Goal: Task Accomplishment & Management: Use online tool/utility

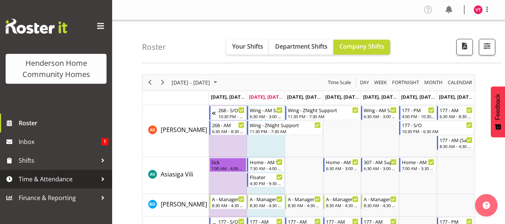
click at [73, 177] on span "Time & Attendance" at bounding box center [58, 178] width 78 height 11
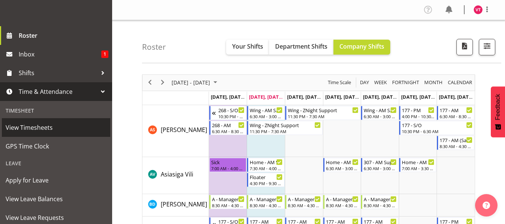
scroll to position [105, 0]
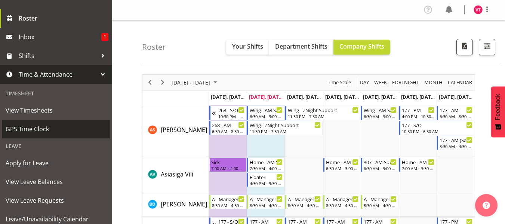
click at [69, 127] on span "GPS Time Clock" at bounding box center [56, 128] width 101 height 11
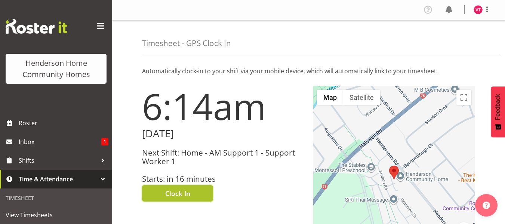
click at [169, 192] on span "Clock In" at bounding box center [177, 193] width 25 height 10
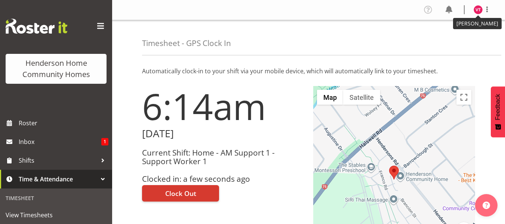
click at [479, 10] on img at bounding box center [478, 9] width 9 height 9
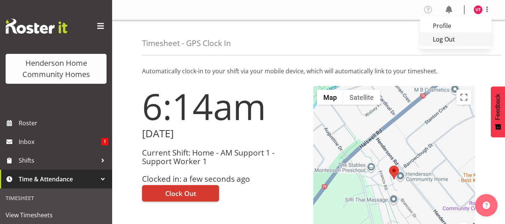
click at [444, 38] on link "Log Out" at bounding box center [456, 39] width 72 height 13
